Goal: Understand process/instructions: Learn about a topic

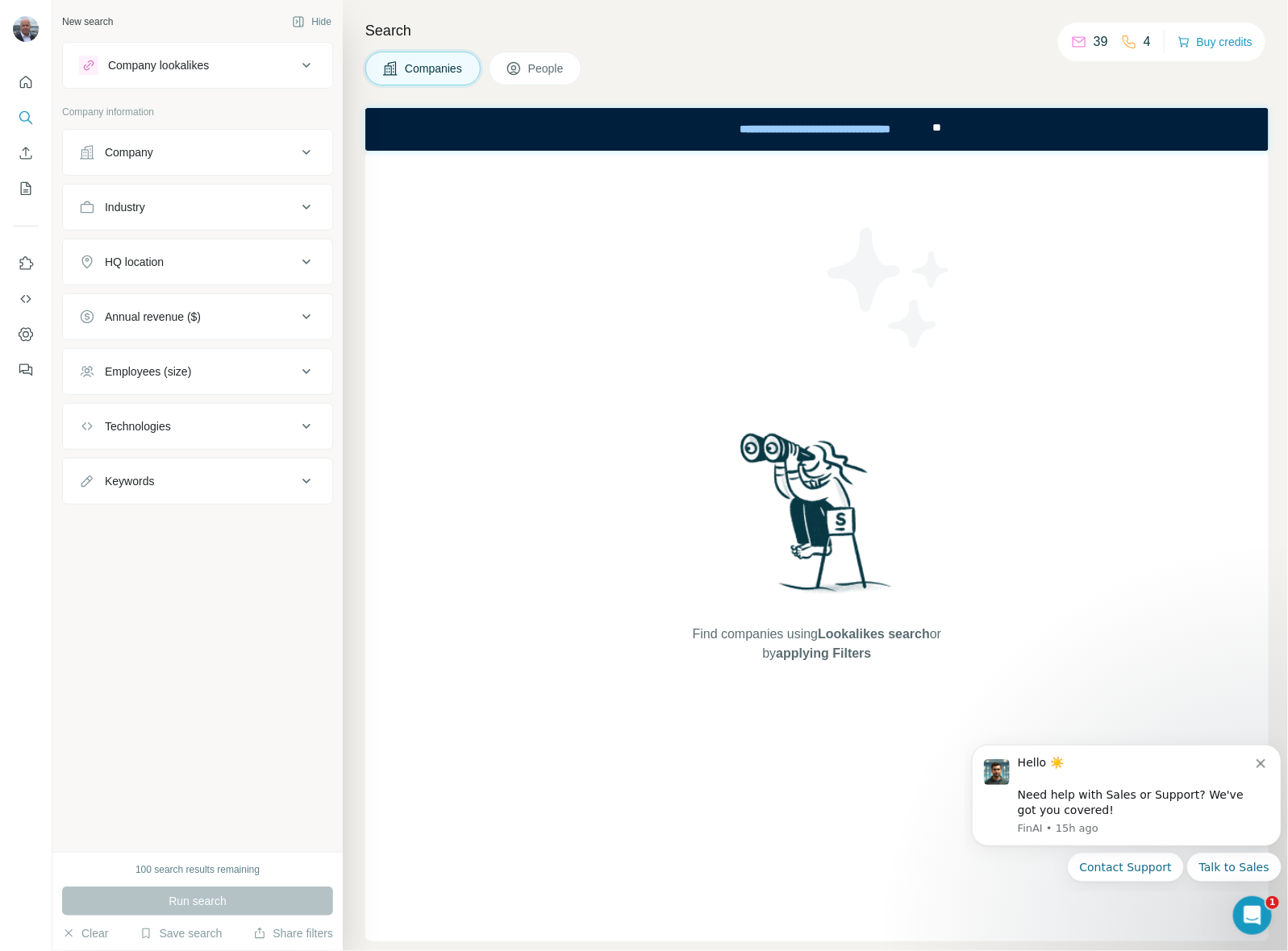
click at [868, 42] on div "Search Companies People Find companies using Lookalikes search or by applying F…" at bounding box center [815, 475] width 945 height 951
click at [766, 37] on h4 "Search" at bounding box center [816, 30] width 903 height 22
drag, startPoint x: 631, startPoint y: 331, endPoint x: 307, endPoint y: 98, distance: 399.1
click at [598, 280] on div "Find companies using Lookalikes search or by applying Filters" at bounding box center [816, 546] width 903 height 790
click at [158, 57] on div "Company lookalikes" at bounding box center [159, 65] width 101 height 16
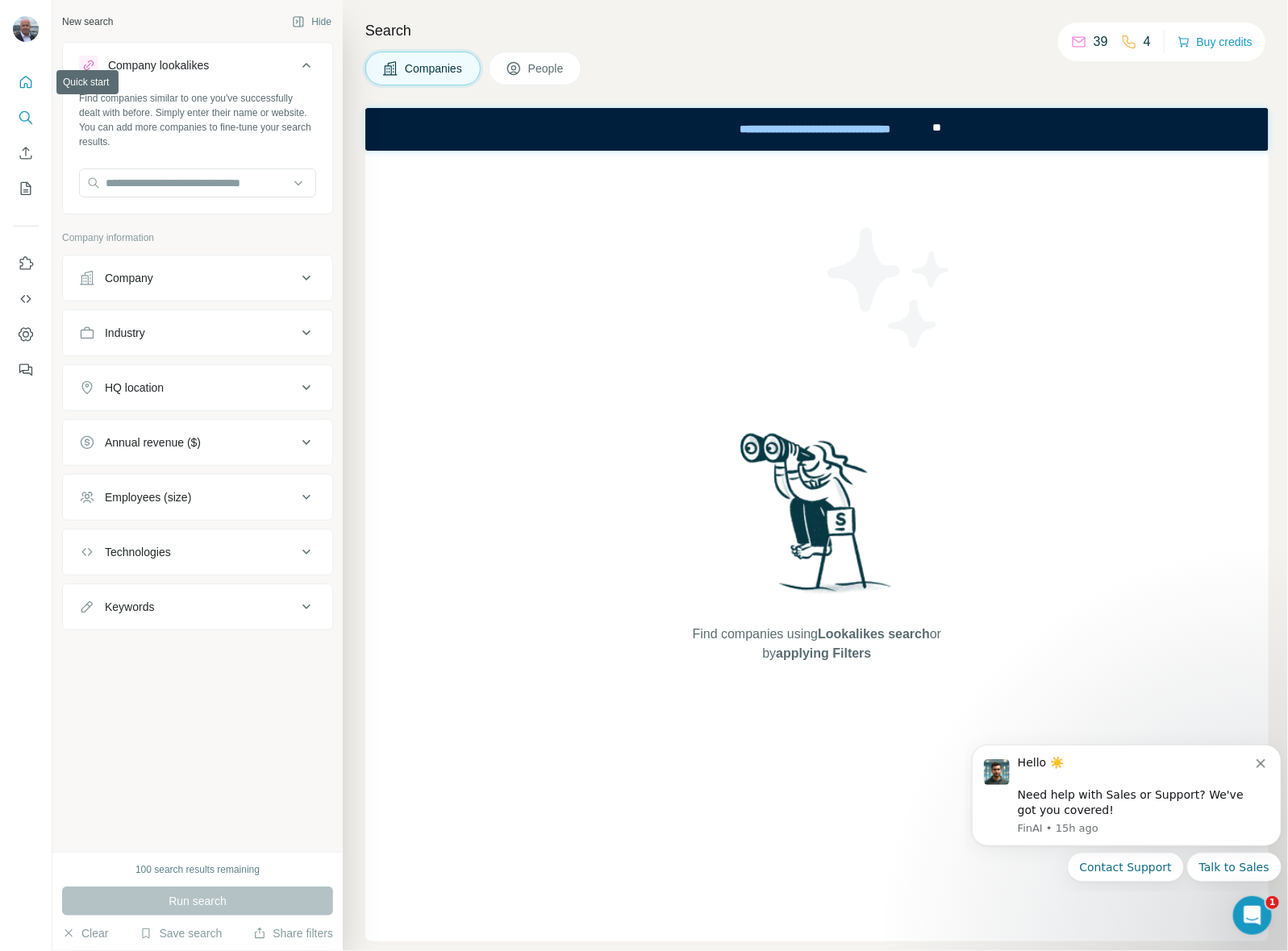
click at [25, 80] on icon "Quick start" at bounding box center [25, 82] width 16 height 16
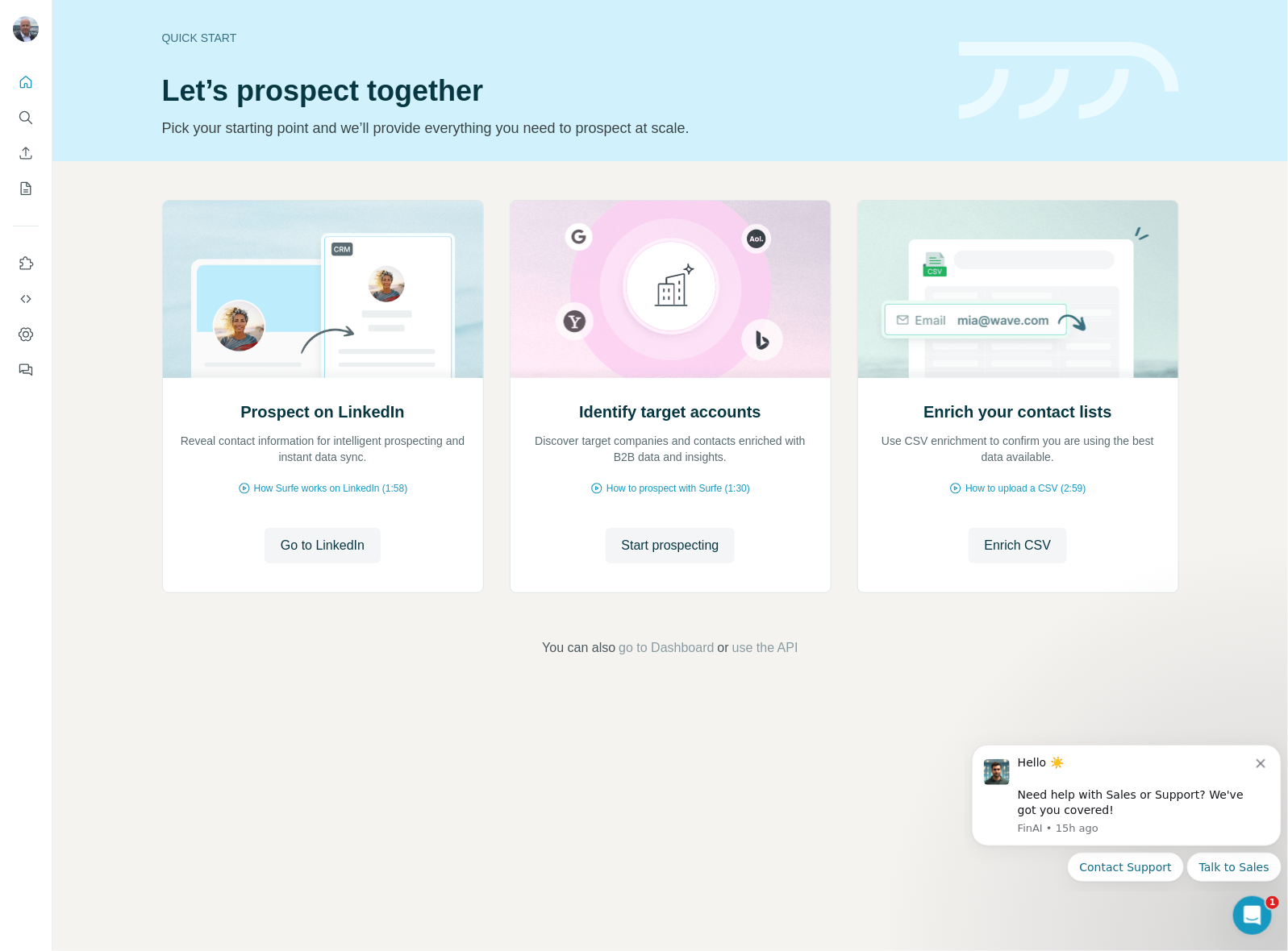
click at [1256, 760] on icon "Dismiss notification" at bounding box center [1259, 762] width 9 height 9
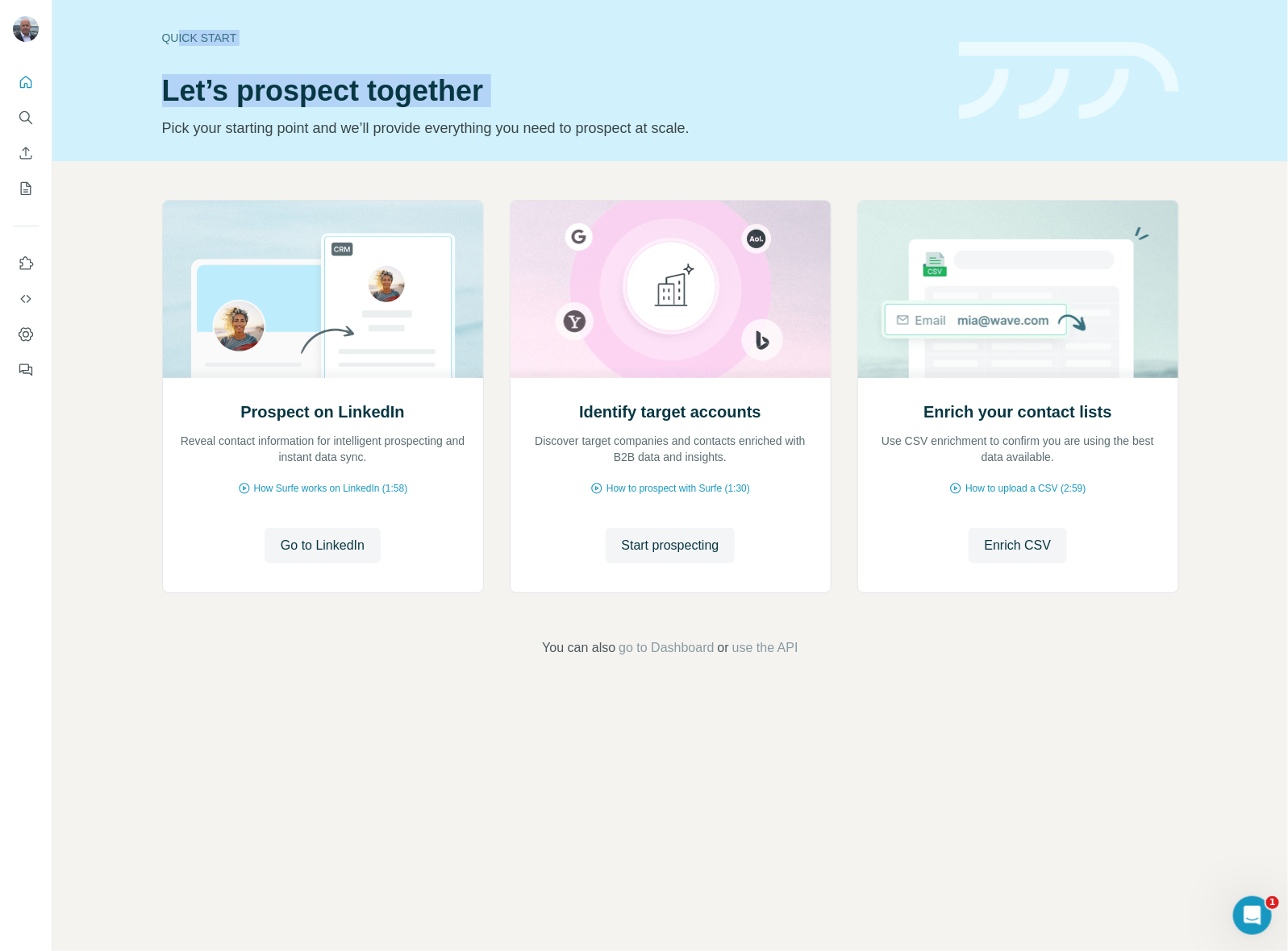
drag, startPoint x: 180, startPoint y: 41, endPoint x: 71, endPoint y: 90, distance: 119.5
click at [127, 121] on div "Quick start Let’s prospect together Pick your starting point and we’ll provide …" at bounding box center [670, 80] width 1236 height 162
click at [26, 113] on icon "Search" at bounding box center [25, 117] width 16 height 16
click at [26, 113] on icon "Search" at bounding box center [24, 116] width 11 height 11
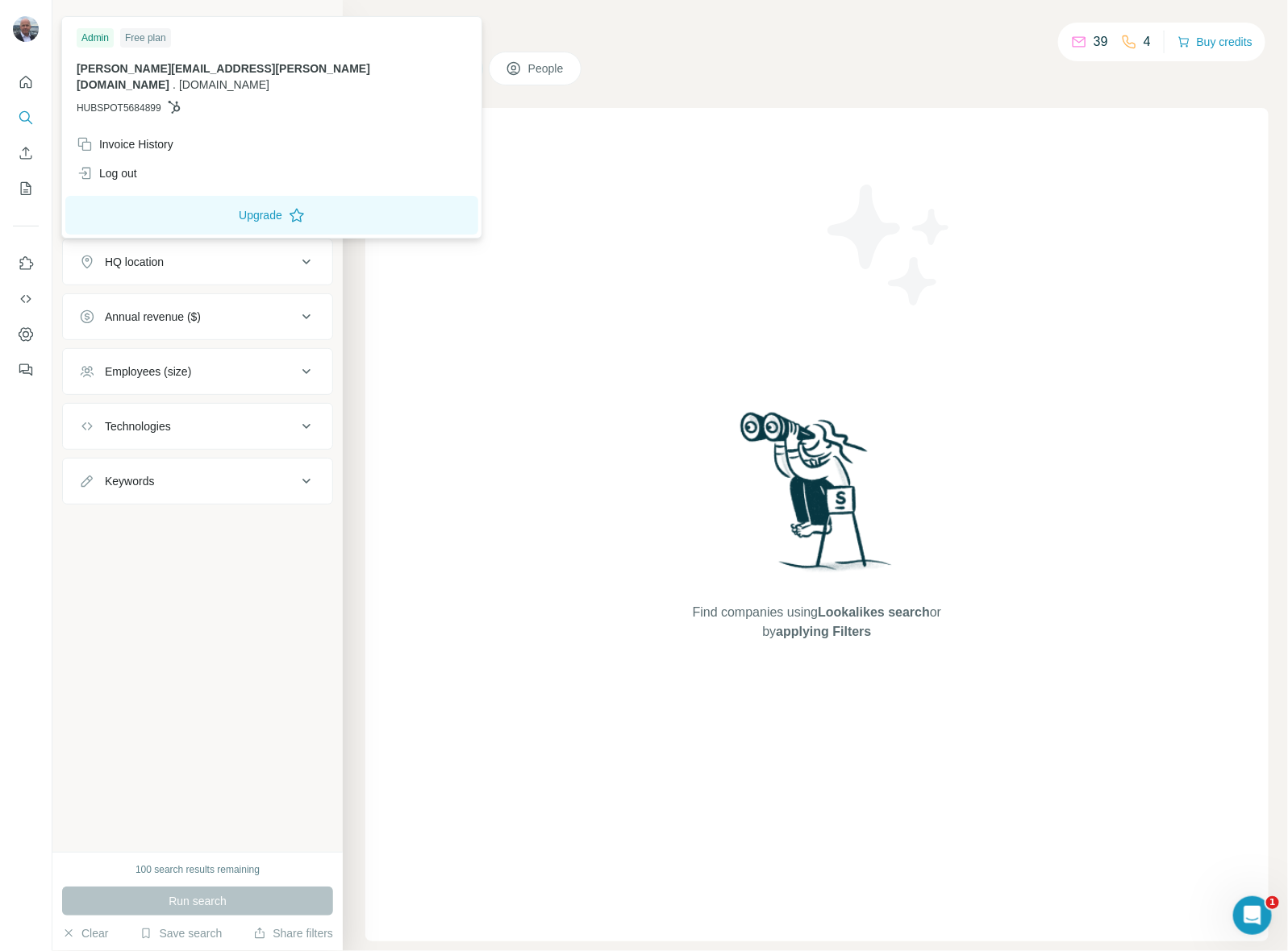
click at [17, 20] on img at bounding box center [25, 29] width 26 height 26
click at [18, 20] on img at bounding box center [25, 29] width 26 height 26
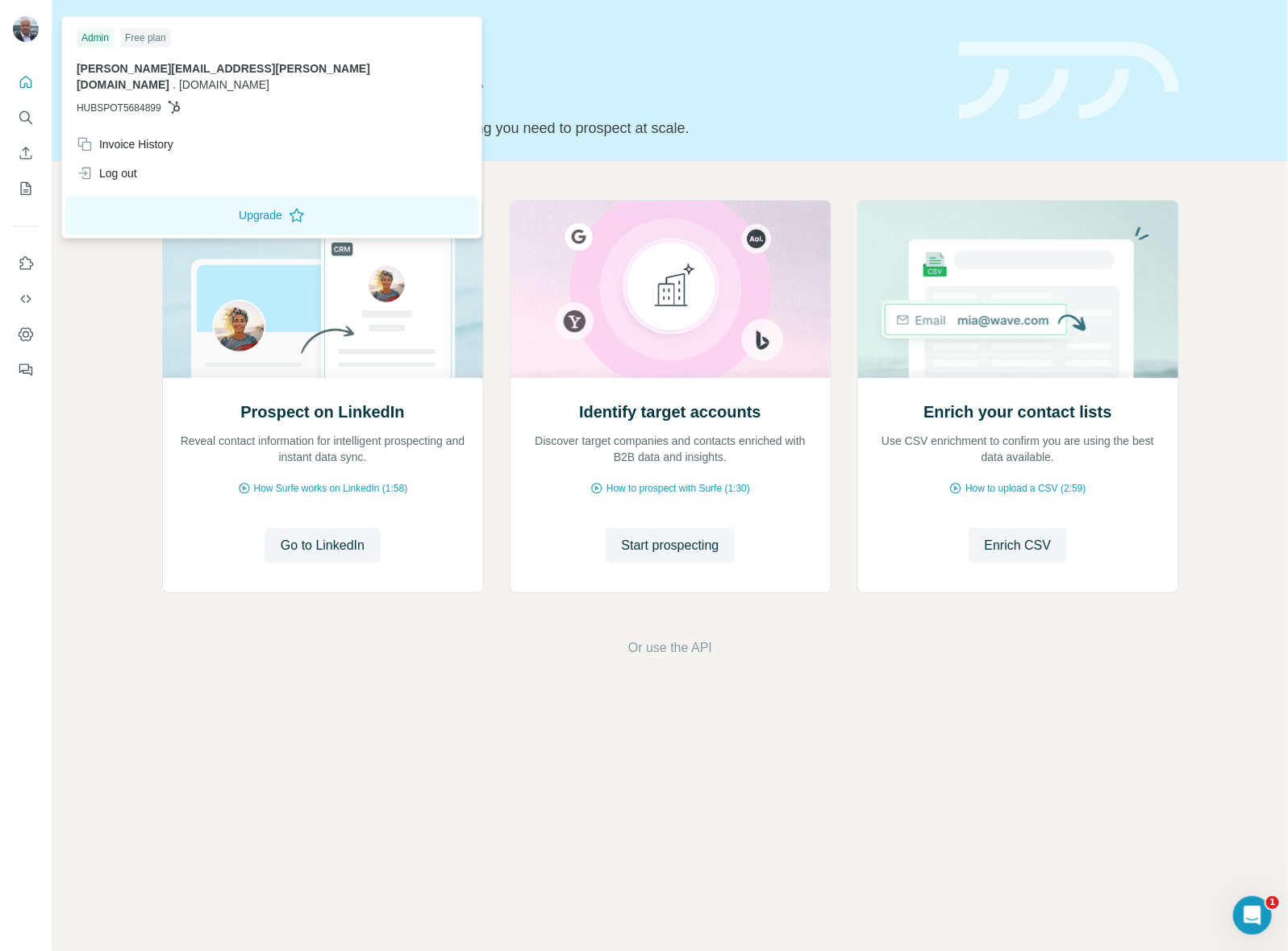
drag, startPoint x: 607, startPoint y: 62, endPoint x: 543, endPoint y: 21, distance: 76.0
click at [594, 49] on div "Quick start Let’s prospect together Pick your starting point and we’ll provide …" at bounding box center [550, 80] width 777 height 118
